Goal: Information Seeking & Learning: Learn about a topic

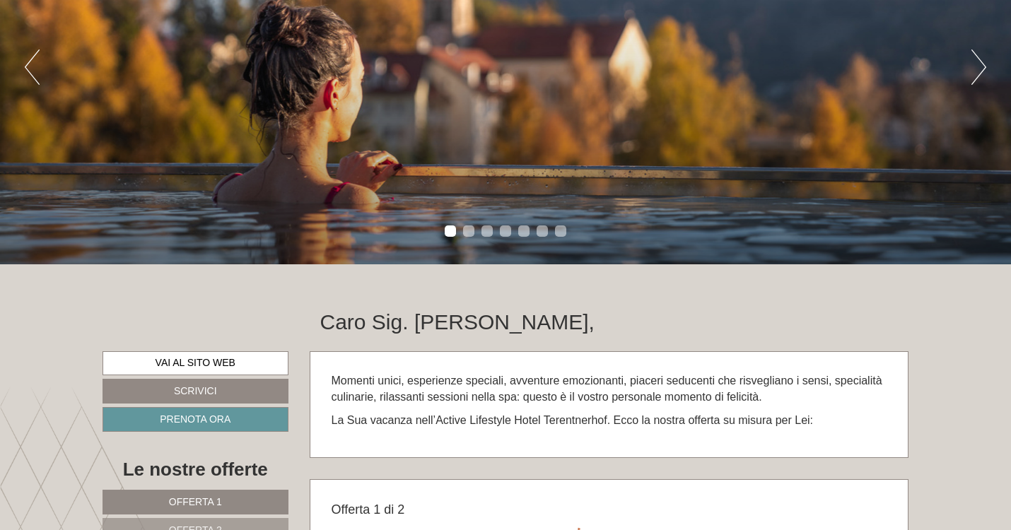
scroll to position [96, 0]
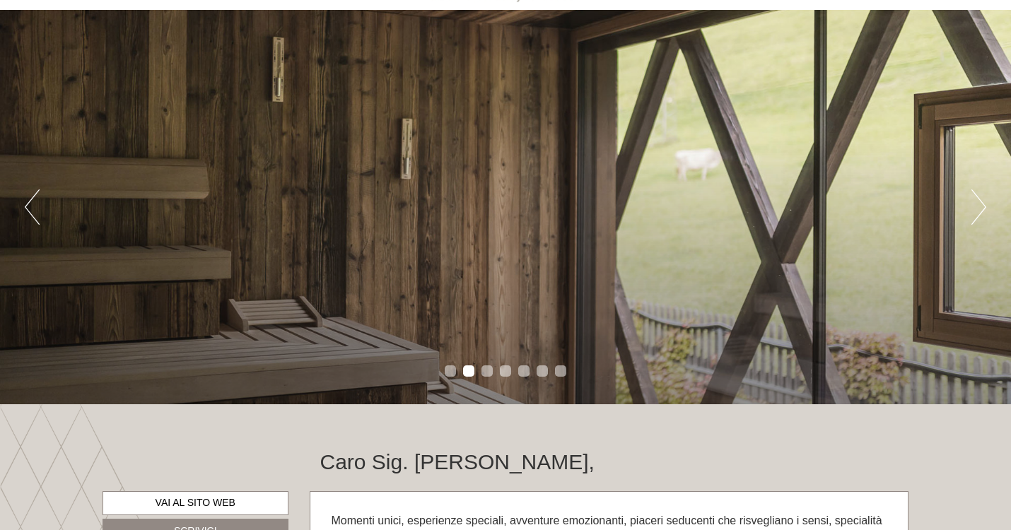
click at [975, 202] on button "Next" at bounding box center [978, 206] width 15 height 35
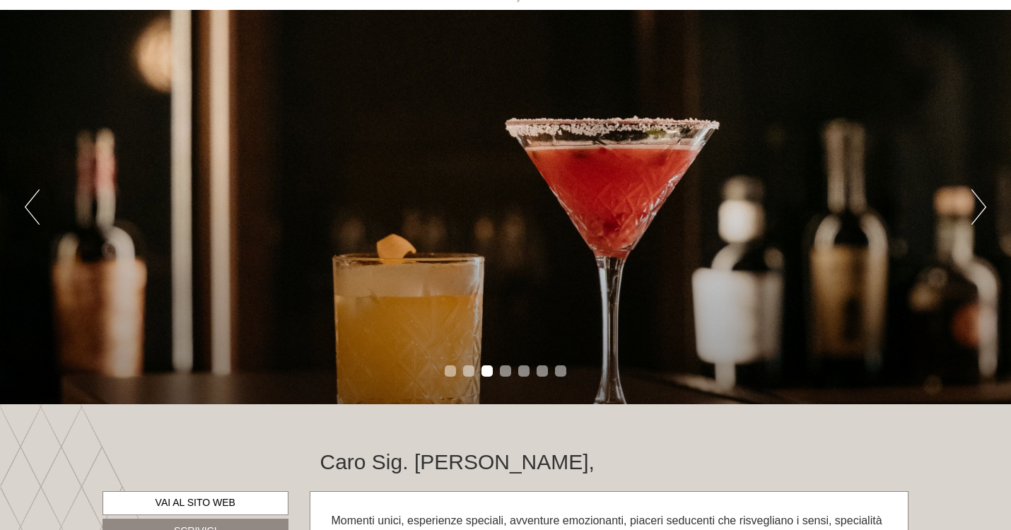
click at [975, 202] on button "Next" at bounding box center [978, 206] width 15 height 35
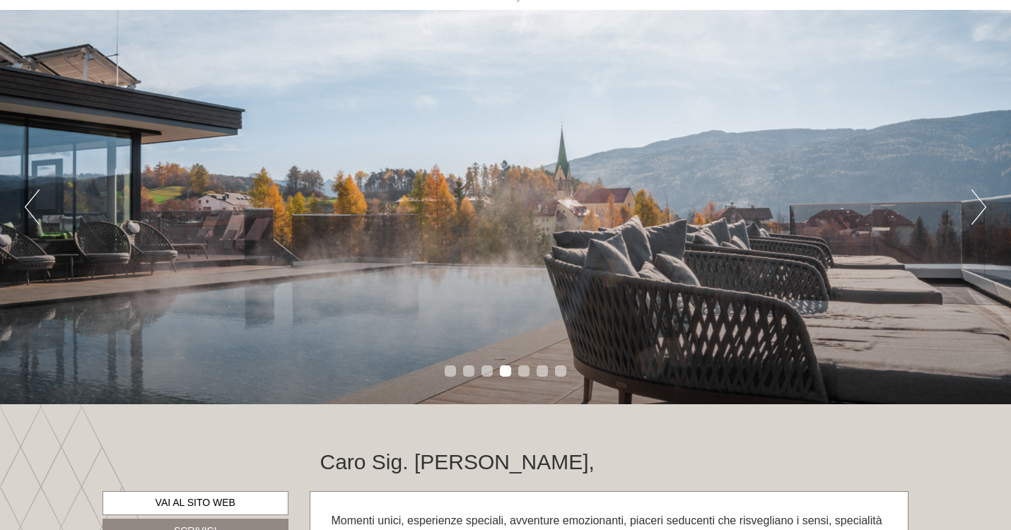
click at [975, 202] on button "Next" at bounding box center [978, 206] width 15 height 35
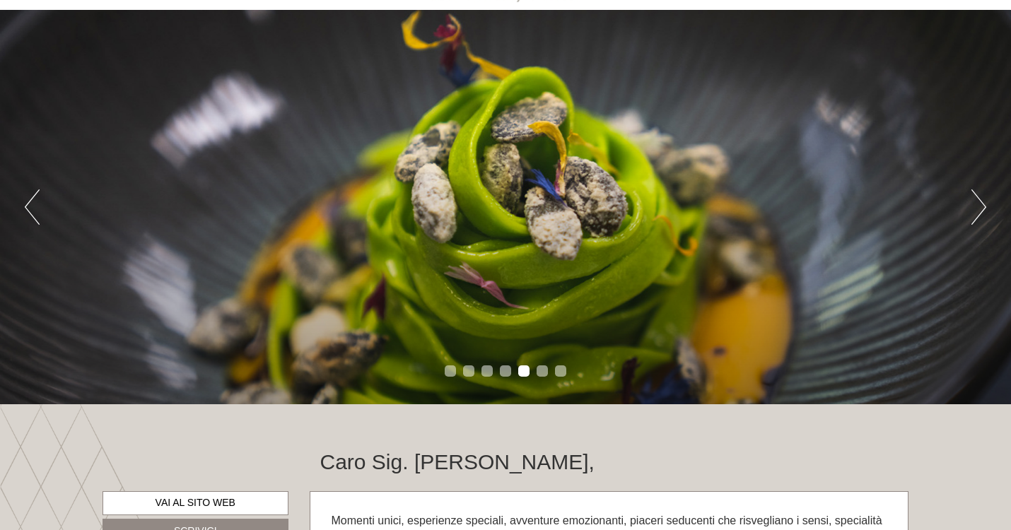
click at [975, 202] on button "Next" at bounding box center [978, 206] width 15 height 35
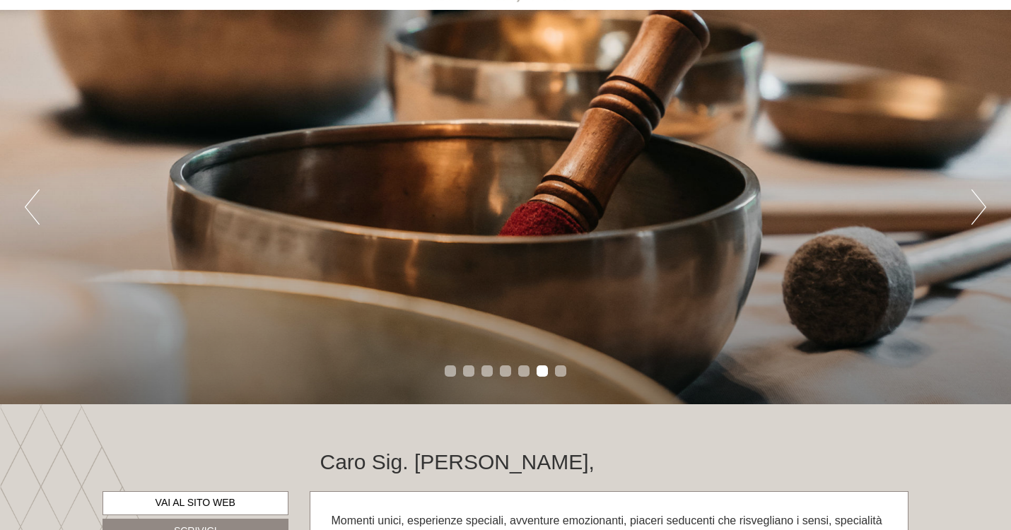
click at [975, 202] on button "Next" at bounding box center [978, 206] width 15 height 35
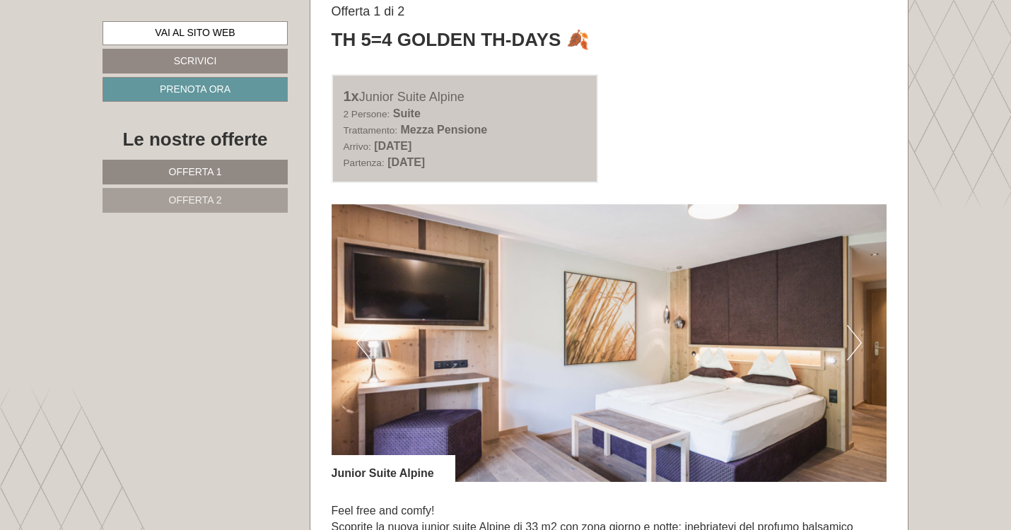
scroll to position [851, 0]
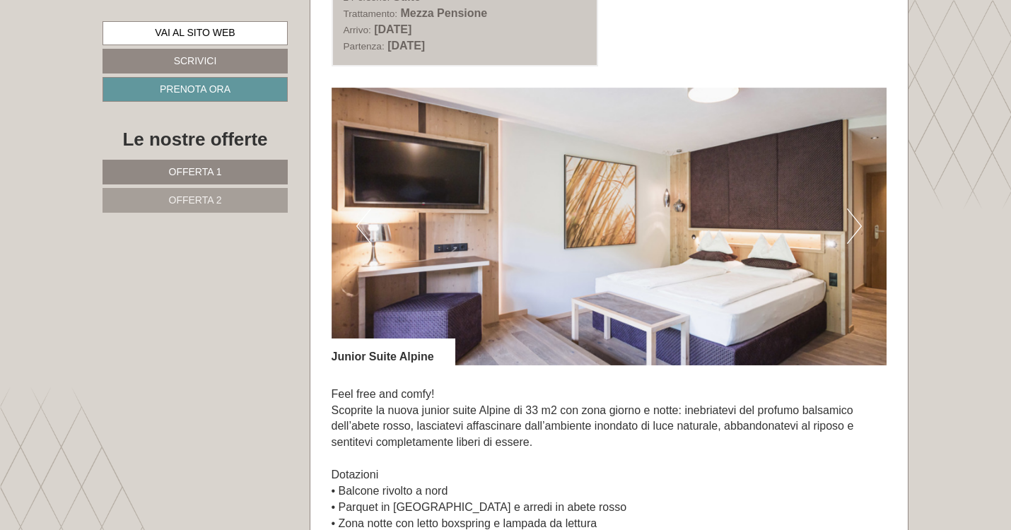
click at [201, 208] on link "Offerta 2" at bounding box center [194, 200] width 185 height 25
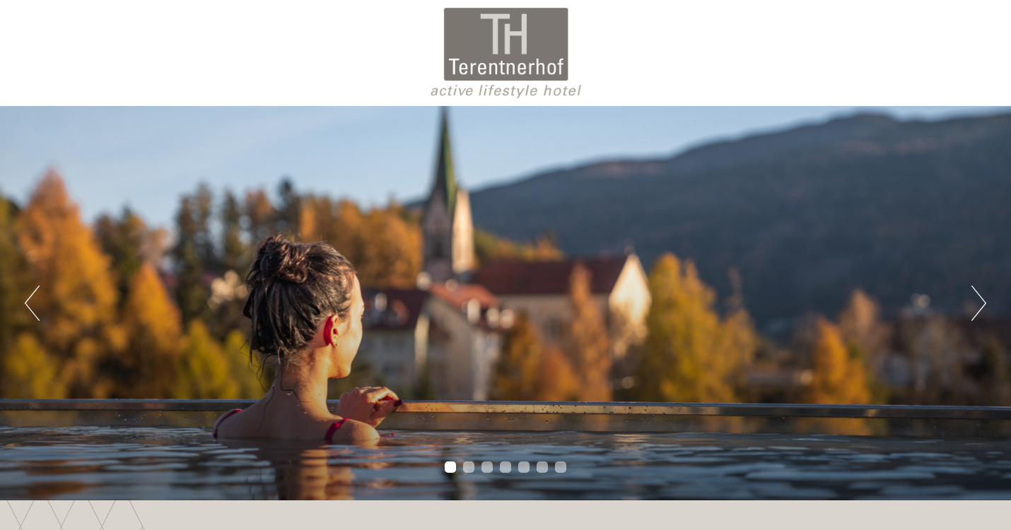
scroll to position [0, 0]
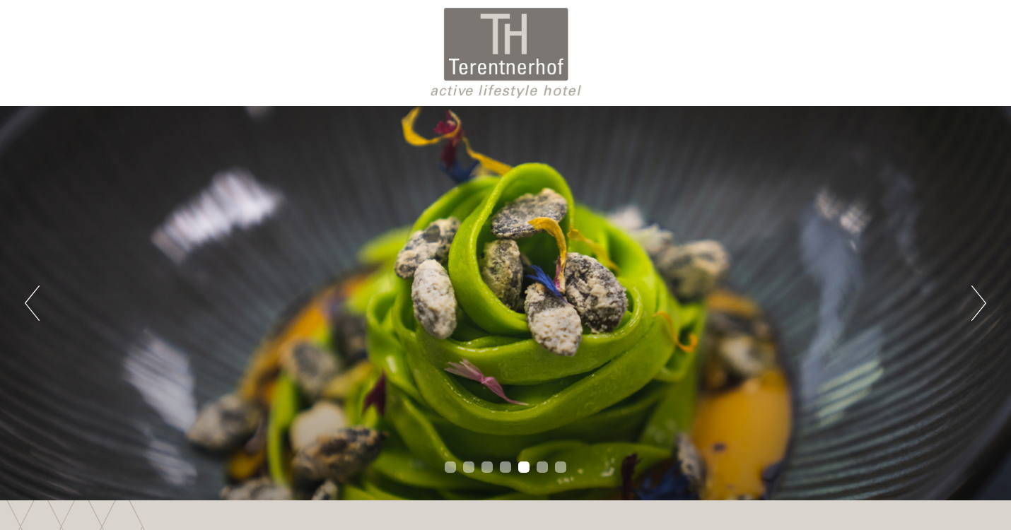
drag, startPoint x: 451, startPoint y: 69, endPoint x: 584, endPoint y: 71, distance: 133.6
click at [582, 69] on div at bounding box center [506, 53] width 792 height 92
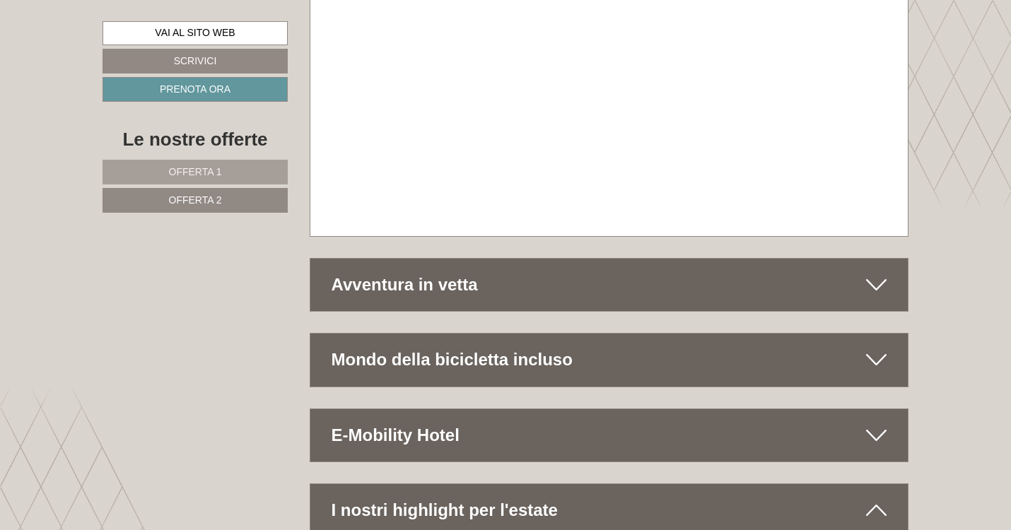
scroll to position [5851, 0]
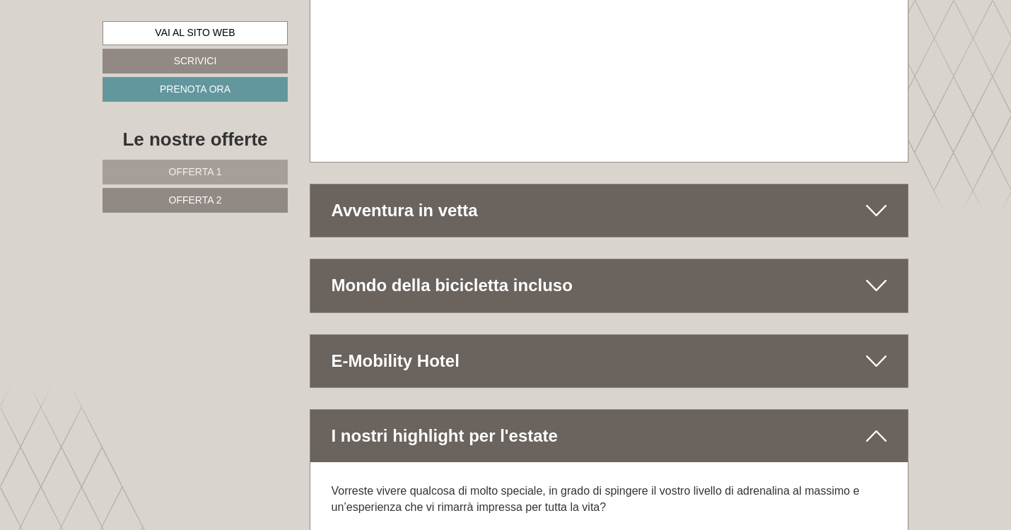
click at [454, 184] on div "Avventura in vetta" at bounding box center [609, 210] width 598 height 52
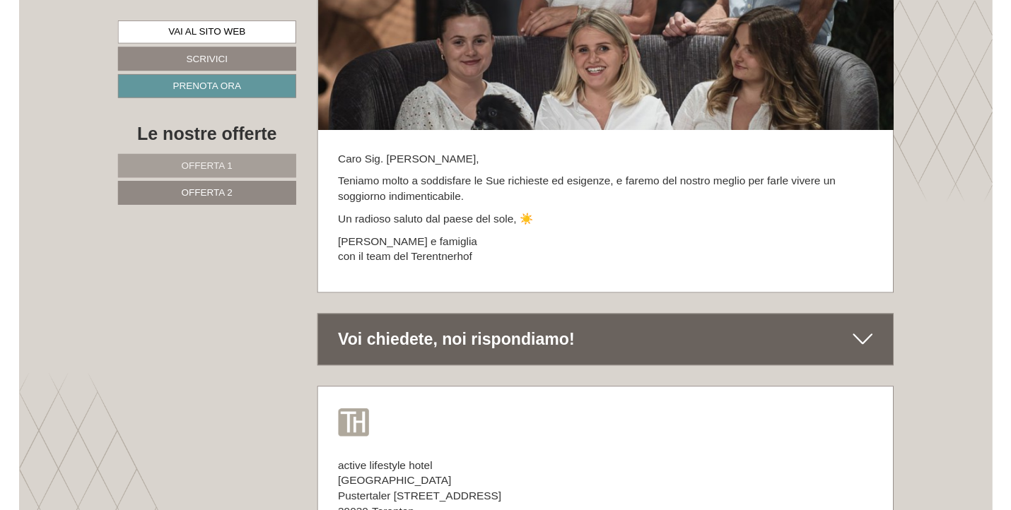
scroll to position [7635, 0]
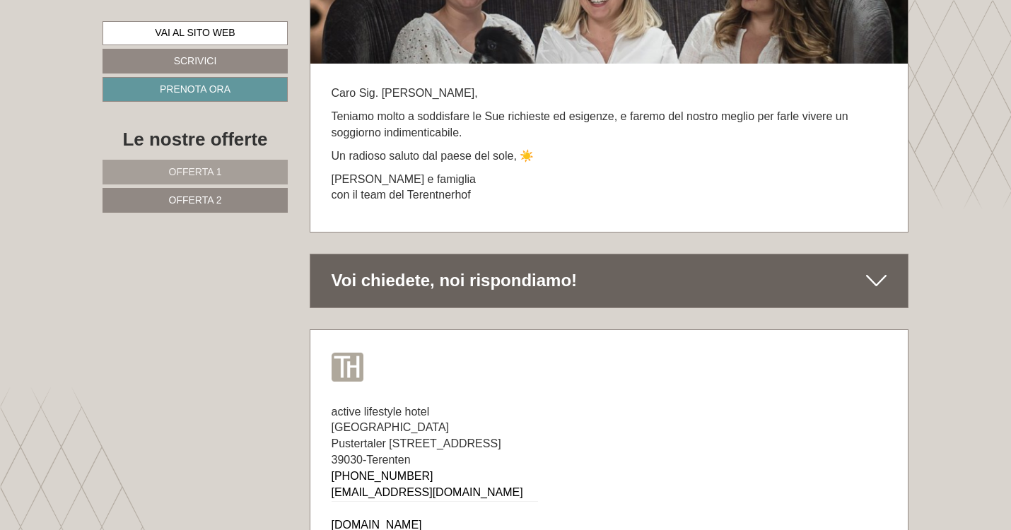
click at [349, 519] on link "[DOMAIN_NAME]" at bounding box center [376, 525] width 90 height 12
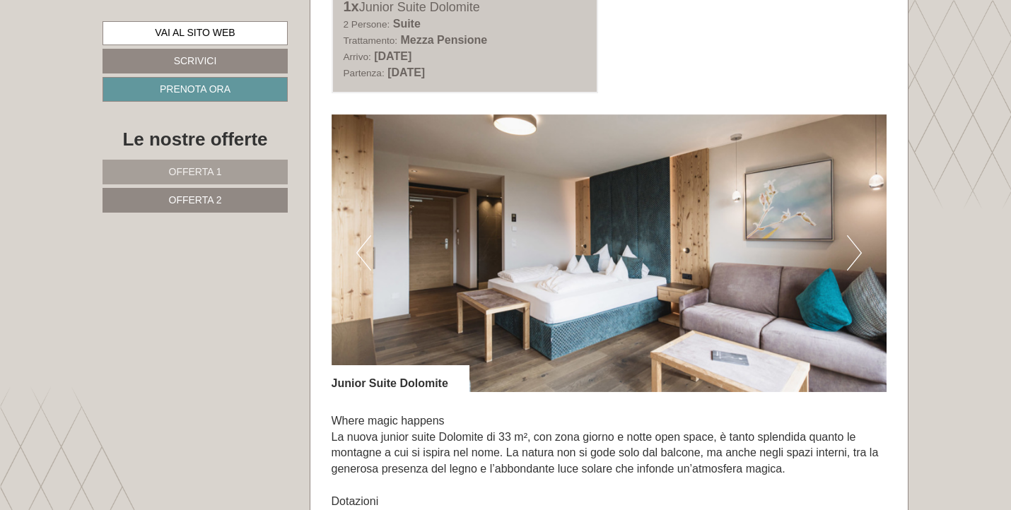
scroll to position [847, 0]
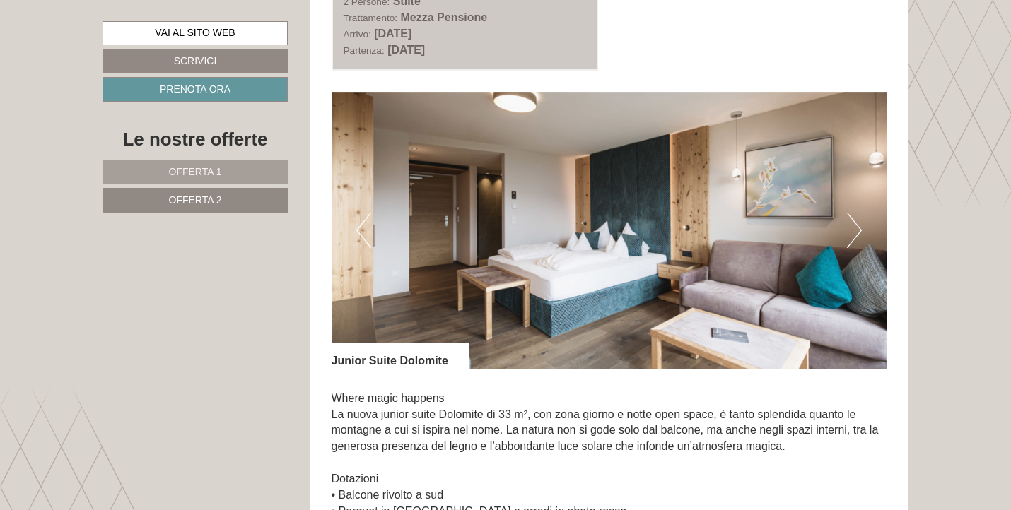
click at [859, 225] on button "Next" at bounding box center [854, 230] width 15 height 35
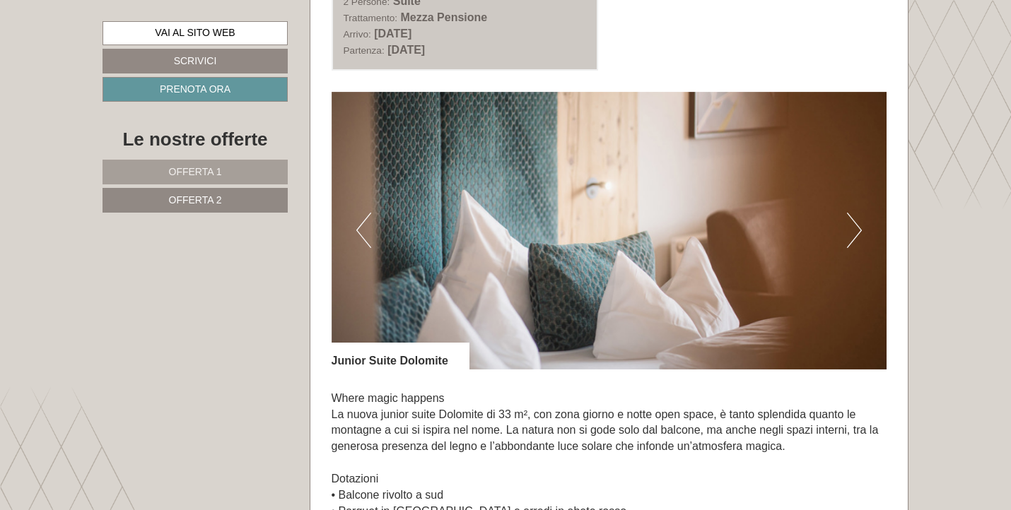
click at [859, 224] on button "Next" at bounding box center [854, 230] width 15 height 35
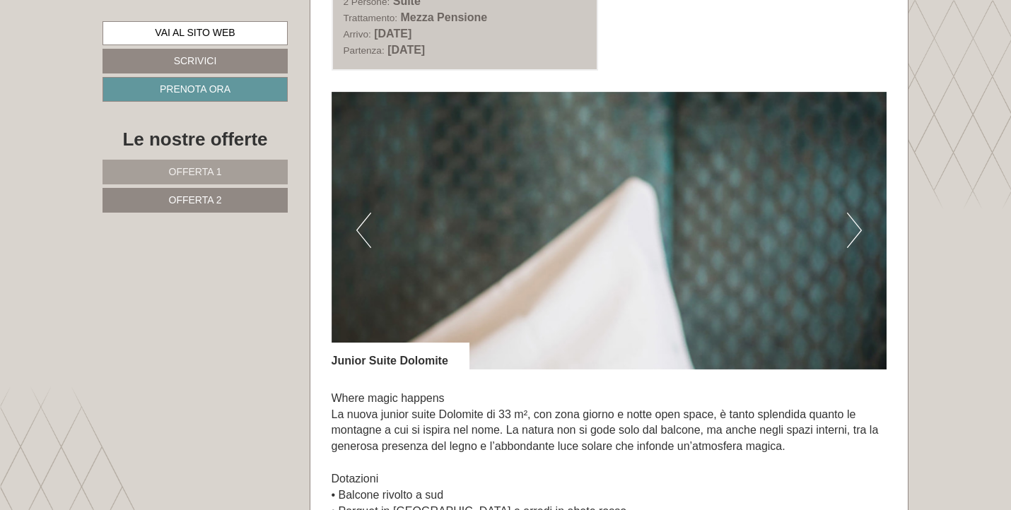
click at [859, 224] on button "Next" at bounding box center [854, 230] width 15 height 35
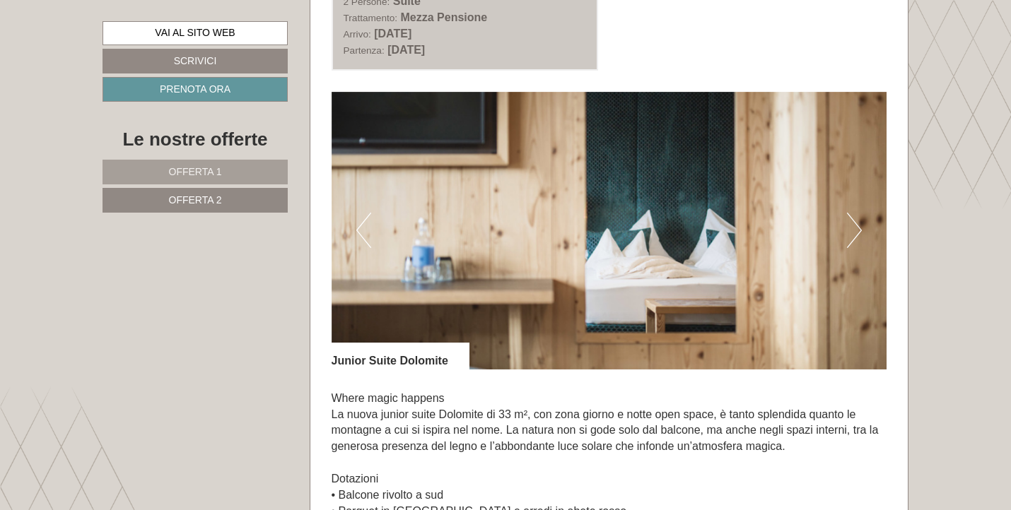
click at [859, 224] on button "Next" at bounding box center [854, 230] width 15 height 35
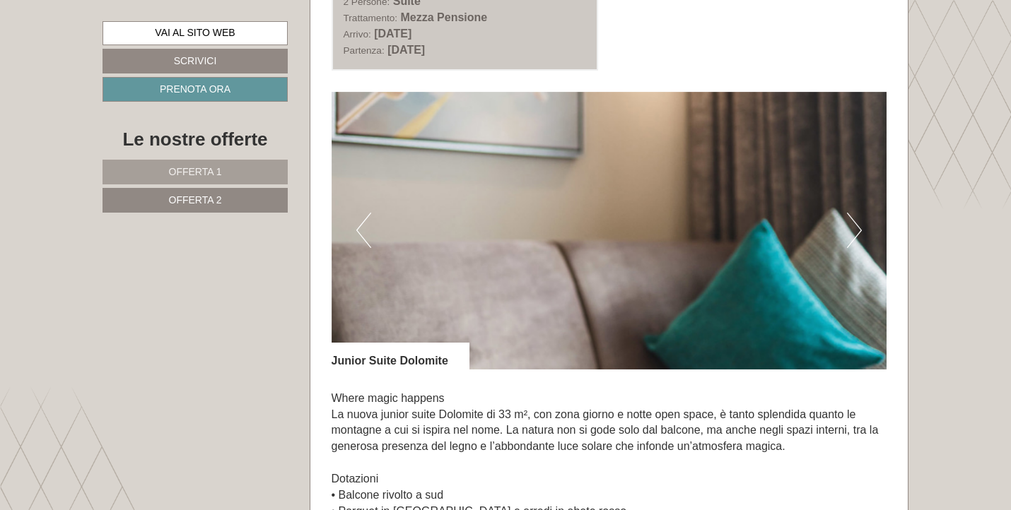
click at [859, 224] on button "Next" at bounding box center [854, 230] width 15 height 35
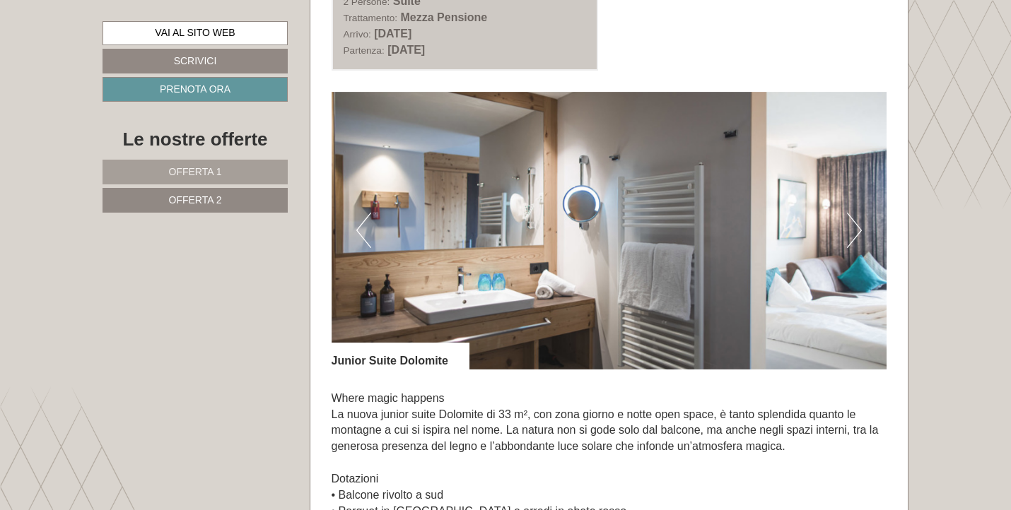
click at [851, 218] on button "Next" at bounding box center [854, 230] width 15 height 35
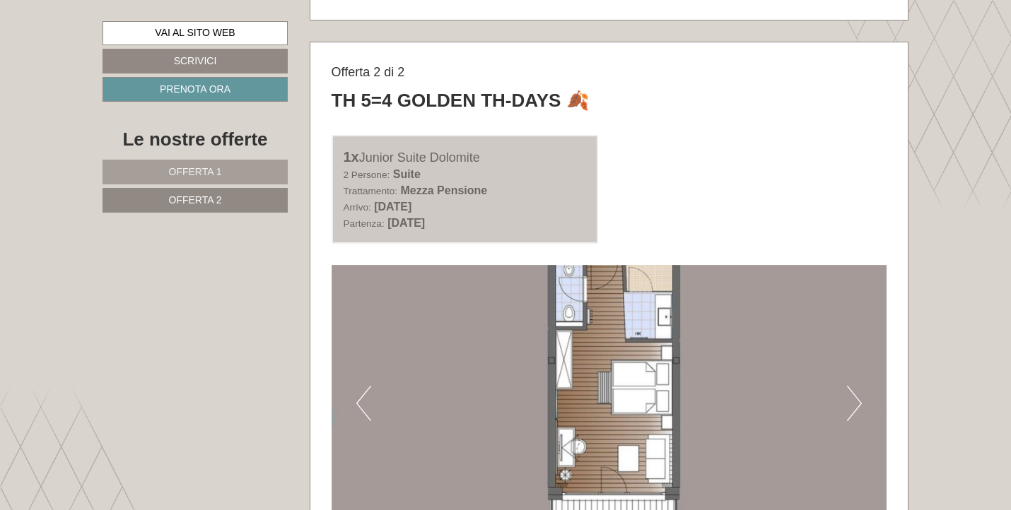
scroll to position [674, 0]
click at [269, 172] on link "Offerta 1" at bounding box center [194, 172] width 185 height 25
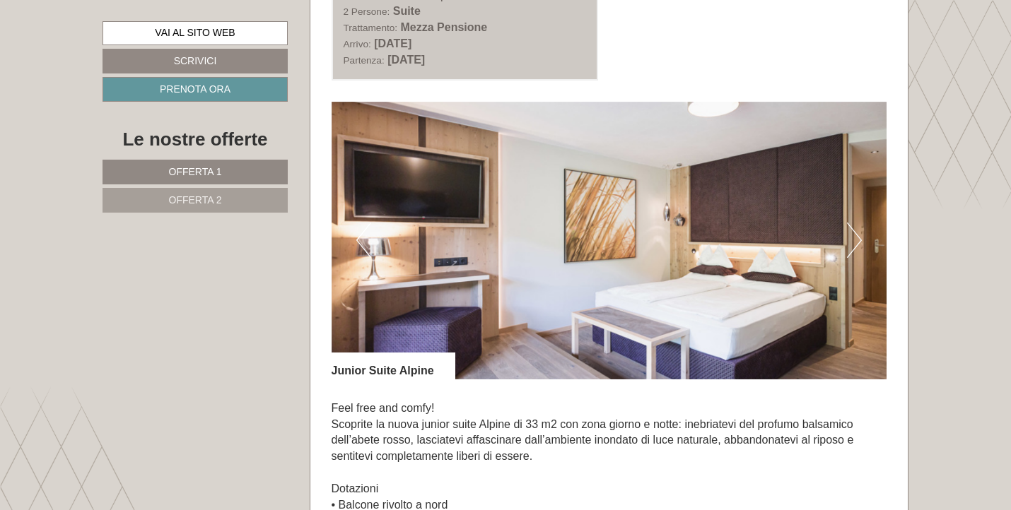
scroll to position [776, 0]
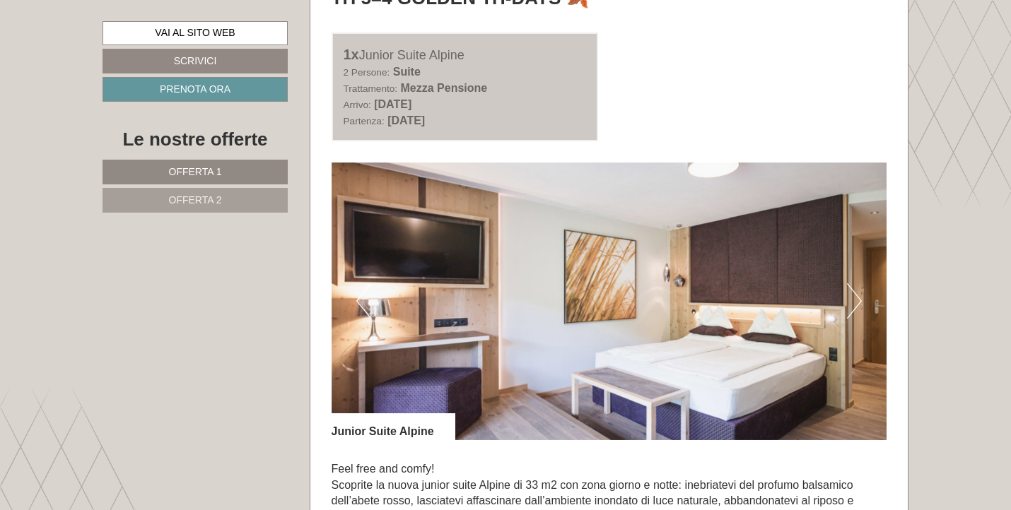
click at [178, 198] on span "Offerta 2" at bounding box center [195, 199] width 53 height 11
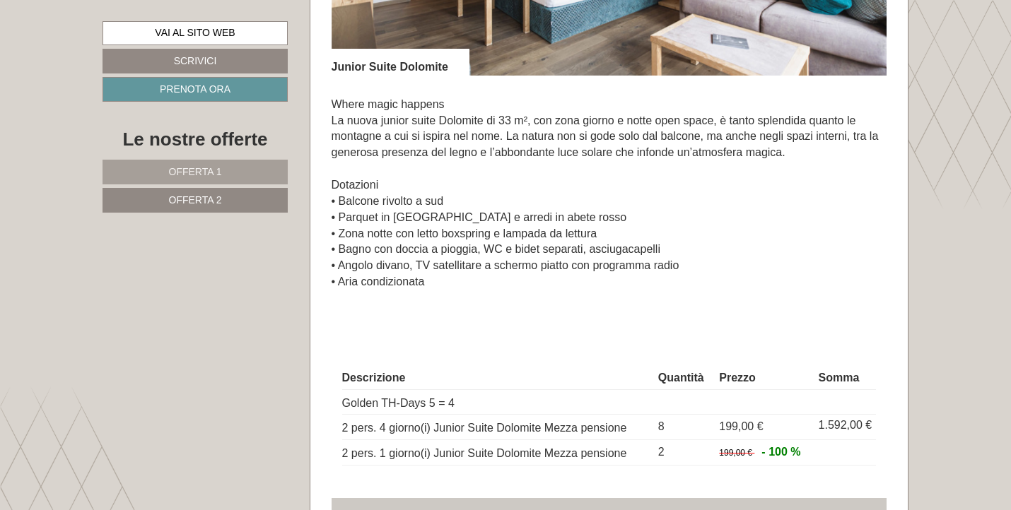
scroll to position [1155, 0]
